Goal: Task Accomplishment & Management: Manage account settings

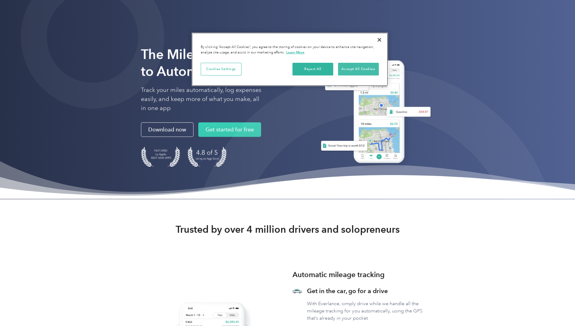
click at [356, 68] on button "Accept All Cookies" at bounding box center [358, 69] width 41 height 13
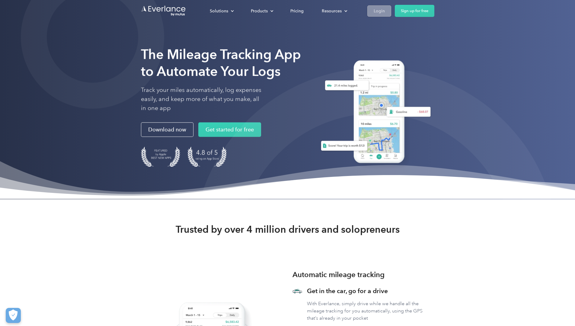
click at [374, 10] on div "Login" at bounding box center [379, 11] width 11 height 8
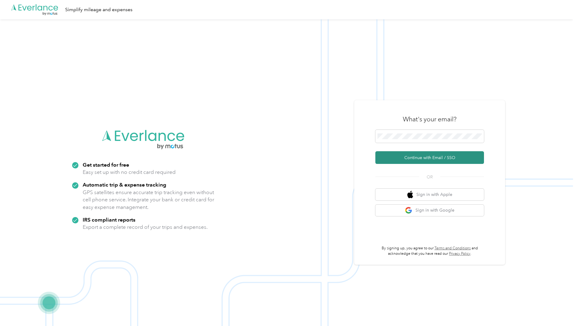
click at [408, 158] on button "Continue with Email / SSO" at bounding box center [430, 157] width 109 height 13
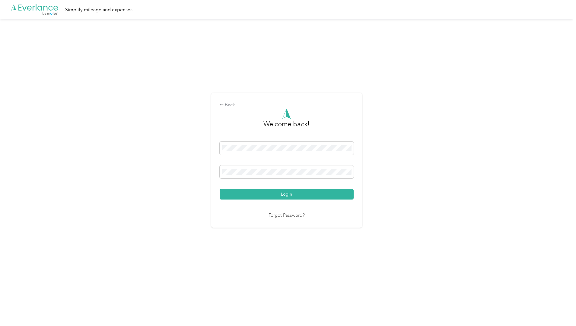
click at [288, 194] on button "Login" at bounding box center [287, 194] width 134 height 11
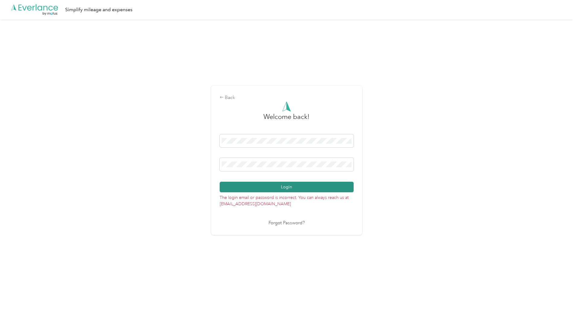
click at [277, 186] on button "Login" at bounding box center [287, 187] width 134 height 11
click at [402, 224] on div "Back Welcome back! Login The login email or password is incorrect. You can alwa…" at bounding box center [286, 162] width 573 height 287
click at [227, 96] on div "Back" at bounding box center [287, 97] width 134 height 7
